Goal: Transaction & Acquisition: Subscribe to service/newsletter

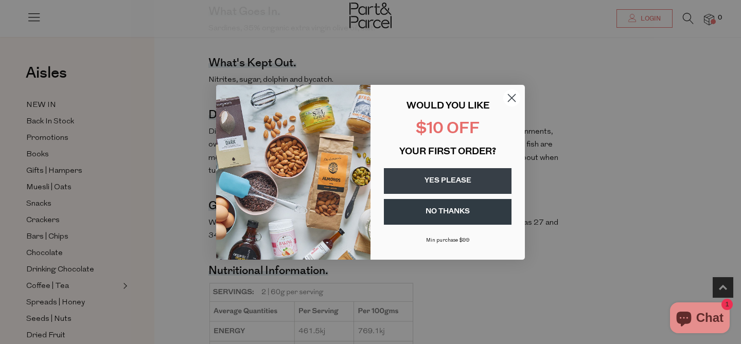
scroll to position [538, 0]
click at [462, 179] on button "YES PLEASE" at bounding box center [448, 181] width 128 height 26
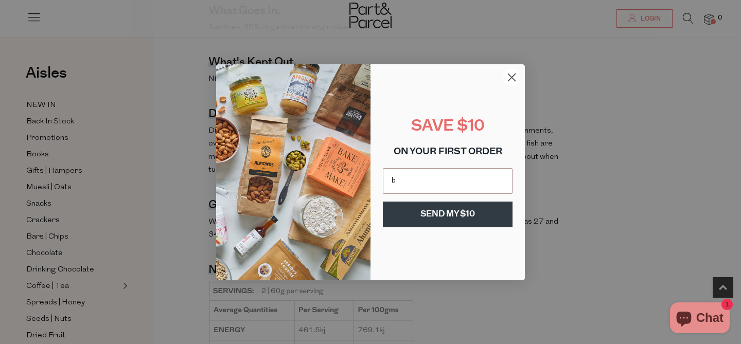
type input "bethcaballero@gmail.com"
click at [452, 215] on button "SEND MY $10" at bounding box center [448, 215] width 130 height 26
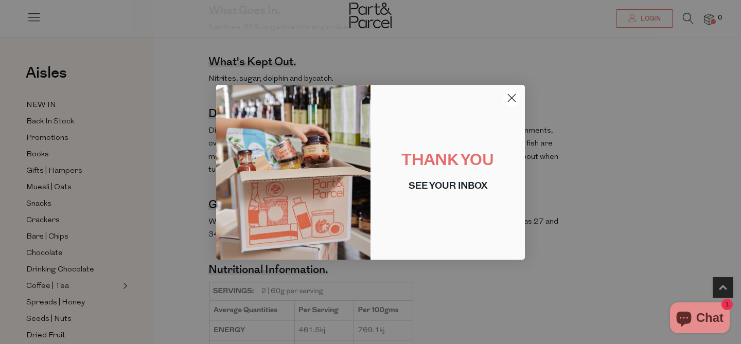
click at [511, 96] on circle "Close dialog" at bounding box center [512, 97] width 17 height 17
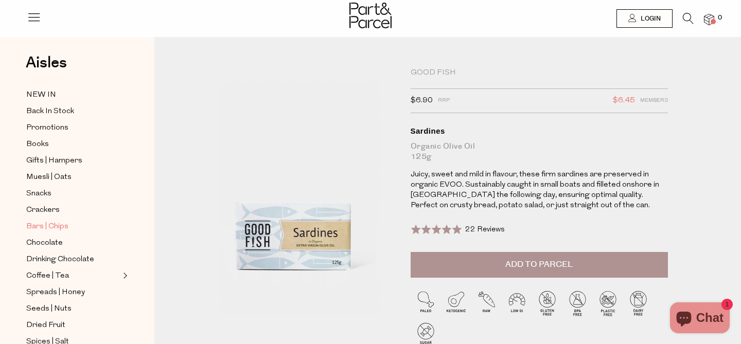
scroll to position [13, 0]
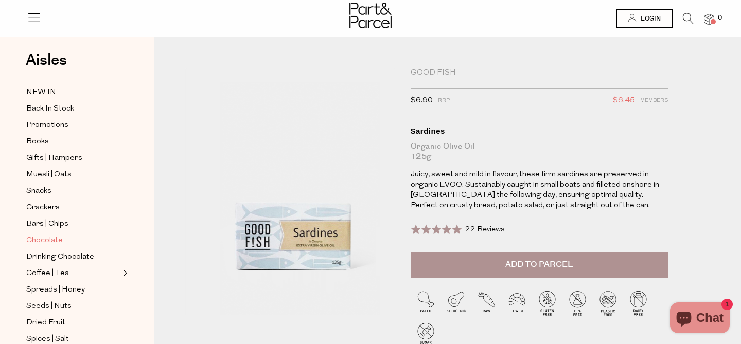
click at [55, 240] on span "Chocolate" at bounding box center [44, 241] width 37 height 12
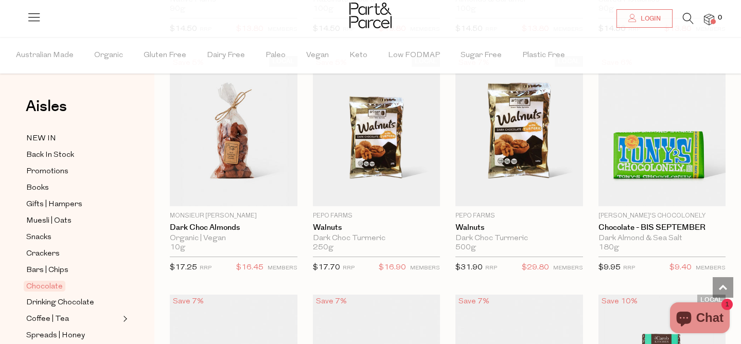
scroll to position [2235, 0]
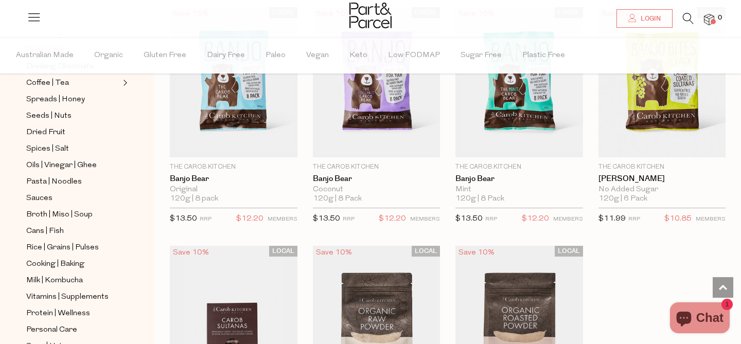
scroll to position [237, 0]
click at [56, 229] on span "Cans | Fish" at bounding box center [45, 231] width 38 height 12
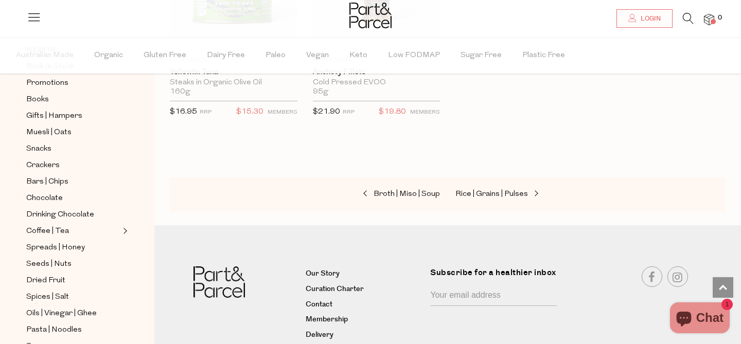
scroll to position [1674, 0]
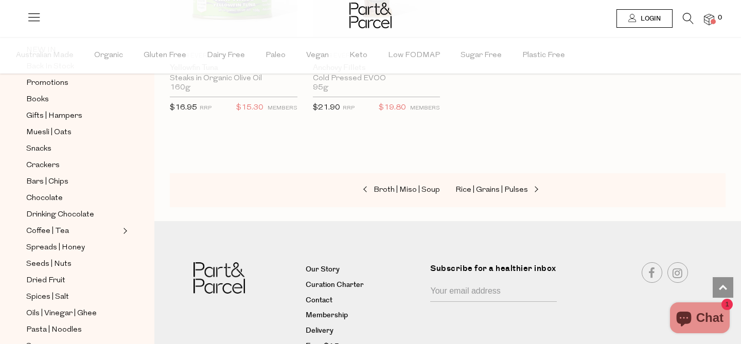
click at [655, 15] on span "Login" at bounding box center [649, 18] width 23 height 9
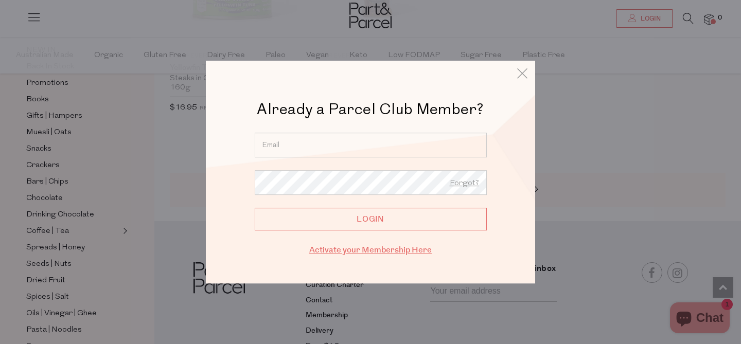
click at [378, 251] on link "Activate your Membership Here" at bounding box center [370, 251] width 123 height 12
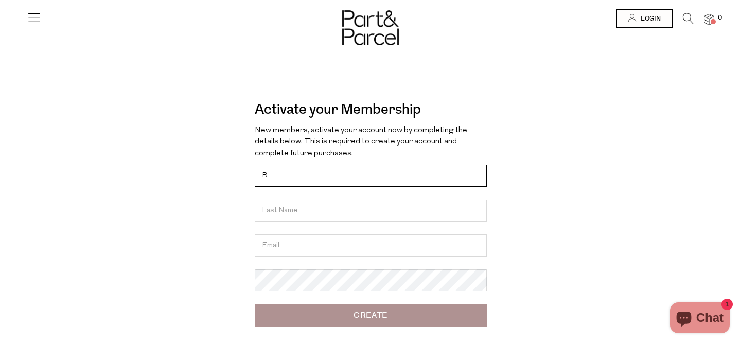
type input "Beth"
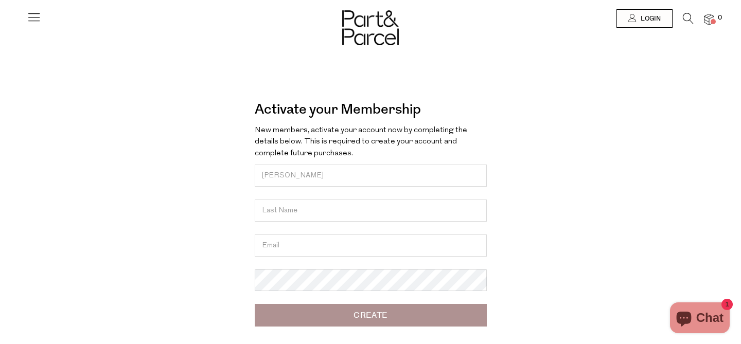
type input "Caballero Biggs"
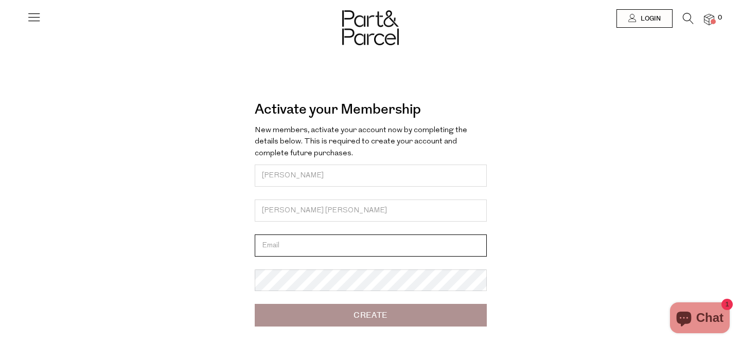
type input "[EMAIL_ADDRESS][DOMAIN_NAME]"
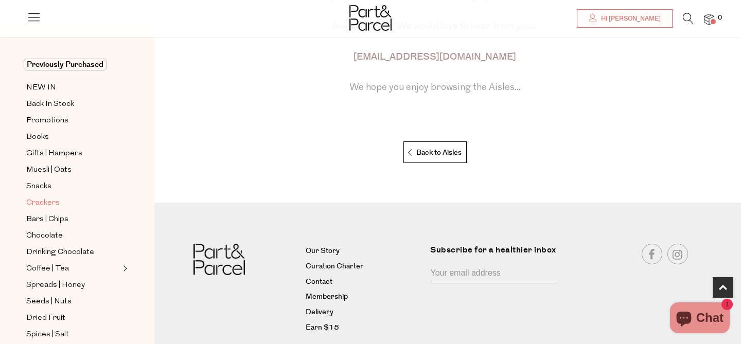
scroll to position [26, 0]
click at [46, 137] on span "Books" at bounding box center [37, 137] width 23 height 12
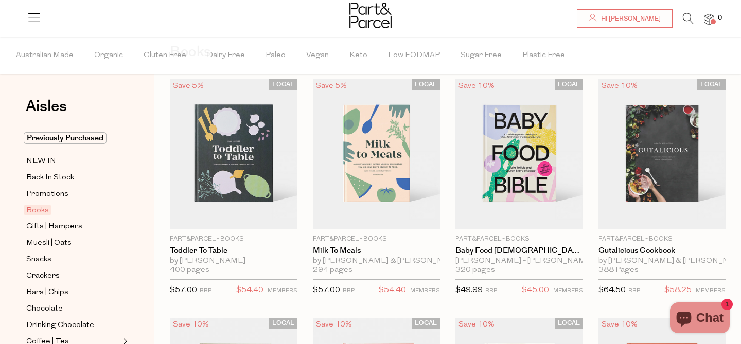
scroll to position [58, 0]
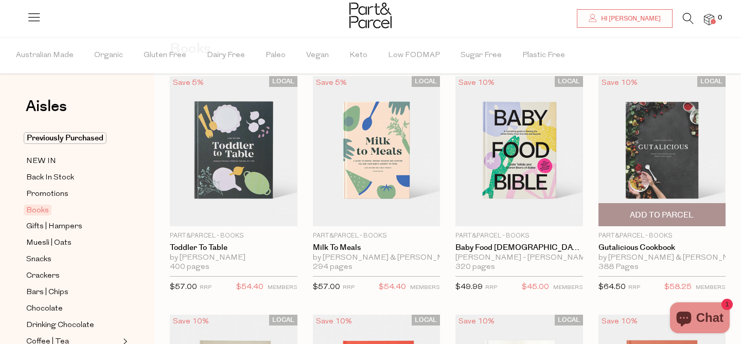
click at [665, 150] on img at bounding box center [663, 151] width 128 height 150
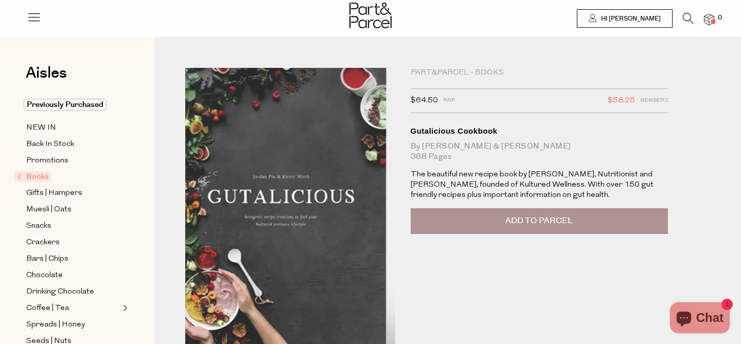
click at [305, 214] on img at bounding box center [278, 209] width 378 height 446
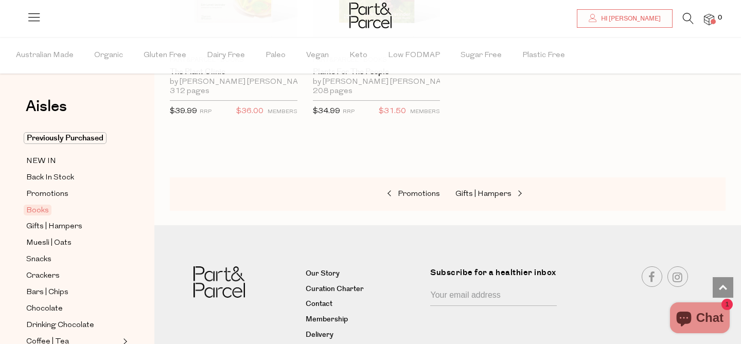
scroll to position [769, 0]
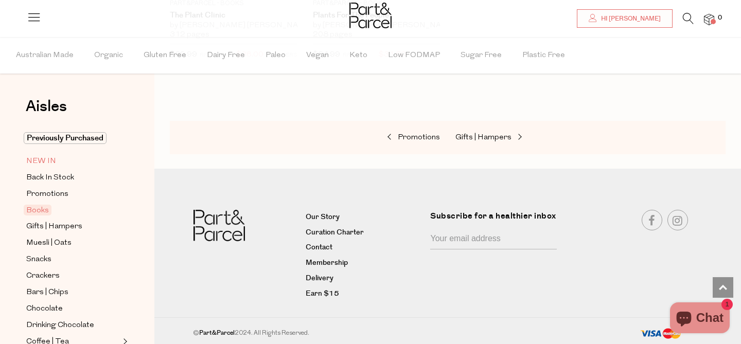
click at [47, 161] on span "NEW IN" at bounding box center [41, 162] width 30 height 12
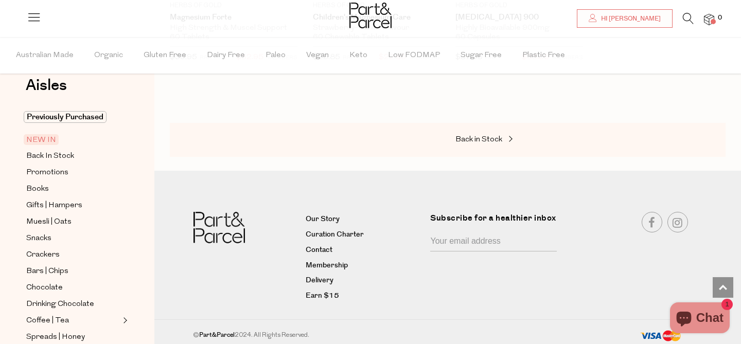
scroll to position [2201, 0]
